Goal: Register for event/course

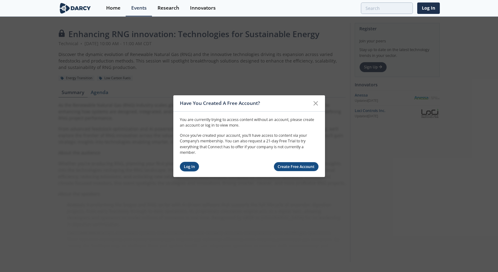
click at [189, 168] on link "Log In" at bounding box center [190, 167] width 20 height 10
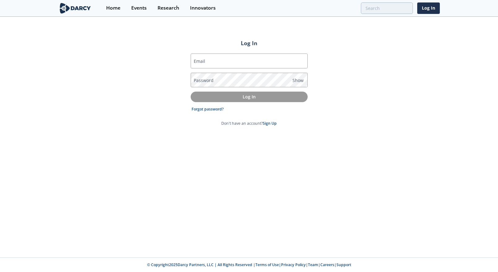
type input "[EMAIL_ADDRESS][DOMAIN_NAME]"
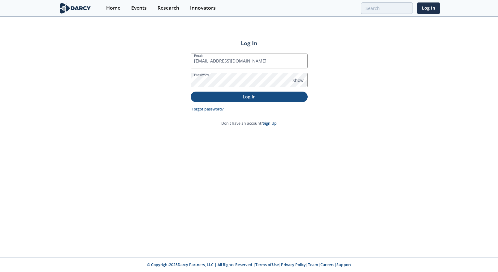
click at [237, 97] on p "Log In" at bounding box center [249, 97] width 108 height 7
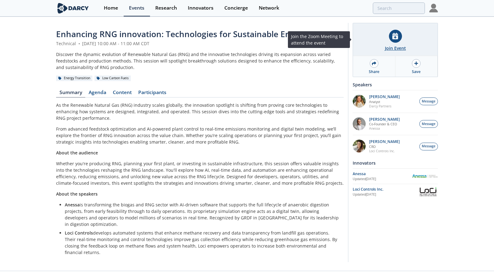
click at [395, 48] on div "Join Event" at bounding box center [395, 48] width 21 height 7
